Goal: Task Accomplishment & Management: Use online tool/utility

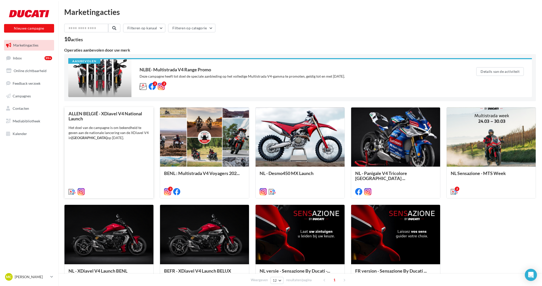
click at [121, 152] on div "ALLEN BELGIË - XDiavel V4 National Launch Het doel van de campagne is om bekend…" at bounding box center [109, 152] width 81 height 83
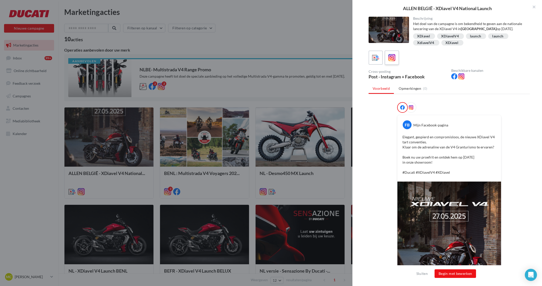
click at [394, 60] on icon at bounding box center [391, 57] width 7 height 7
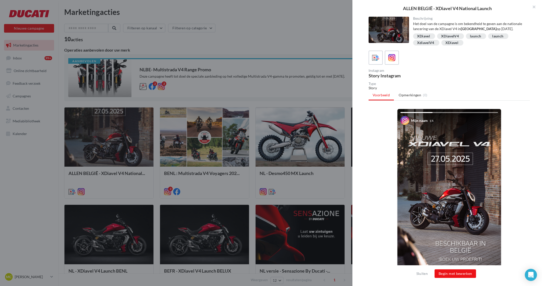
click at [10, 190] on div "ALLEN BELGIË - XDiavel V4 National Launch Beschrijving Het doel van de campagne…" at bounding box center [271, 143] width 542 height 286
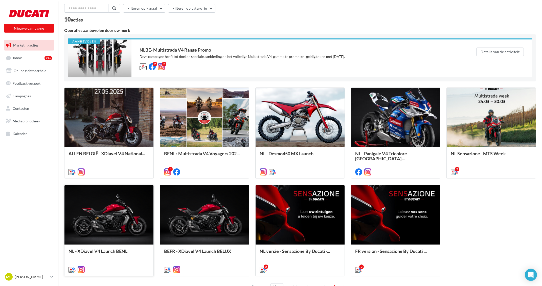
scroll to position [27, 0]
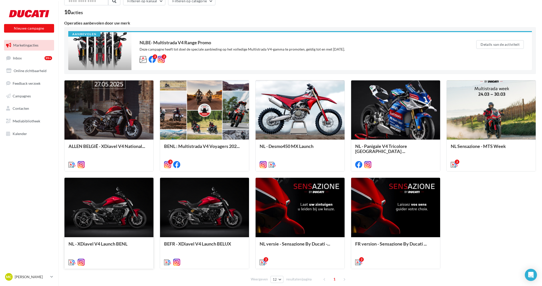
click at [103, 223] on div at bounding box center [108, 208] width 89 height 60
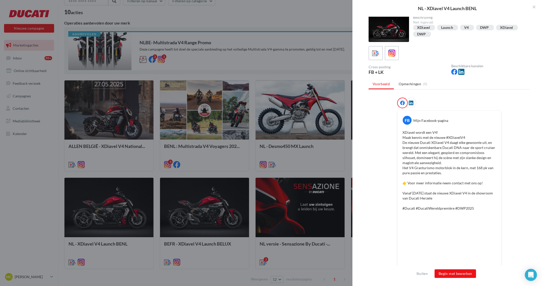
scroll to position [0, 0]
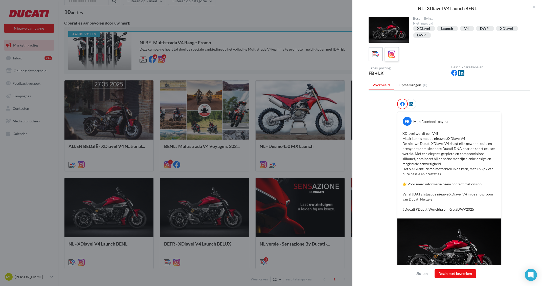
click at [392, 56] on icon at bounding box center [391, 54] width 7 height 7
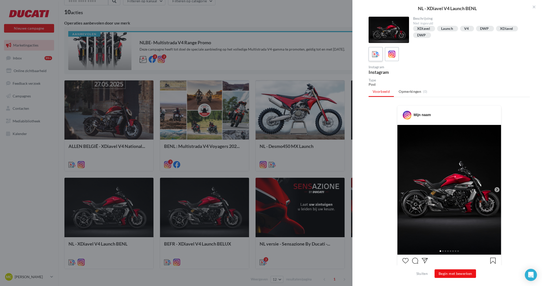
click at [378, 55] on icon at bounding box center [375, 54] width 7 height 7
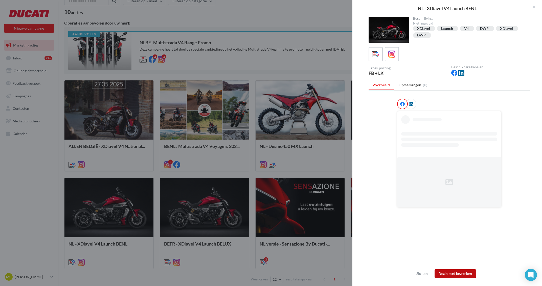
click at [449, 274] on button "Begin met bewerken" at bounding box center [455, 273] width 41 height 9
